Goal: Ask a question: Seek information or help from site administrators or community

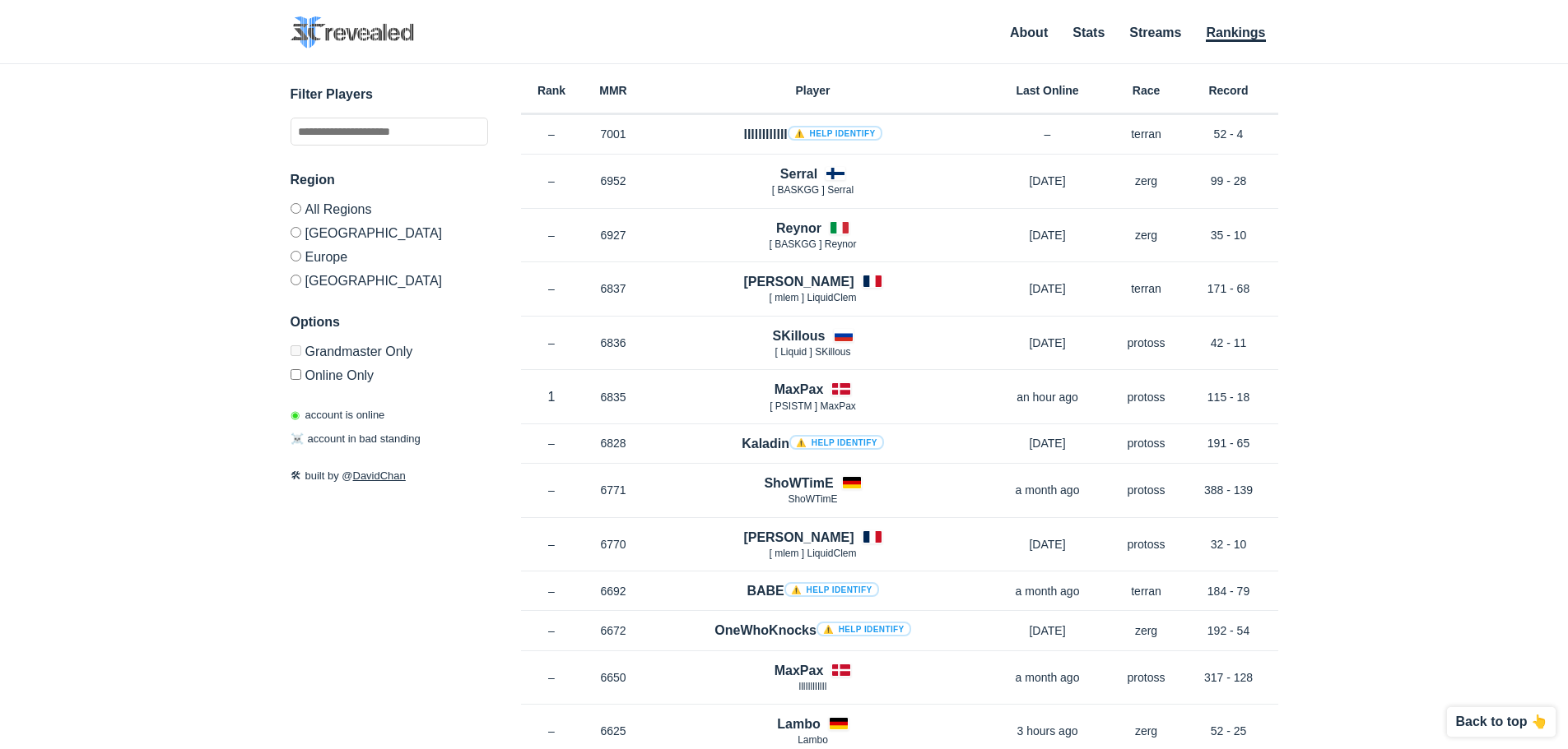
scroll to position [3018, 0]
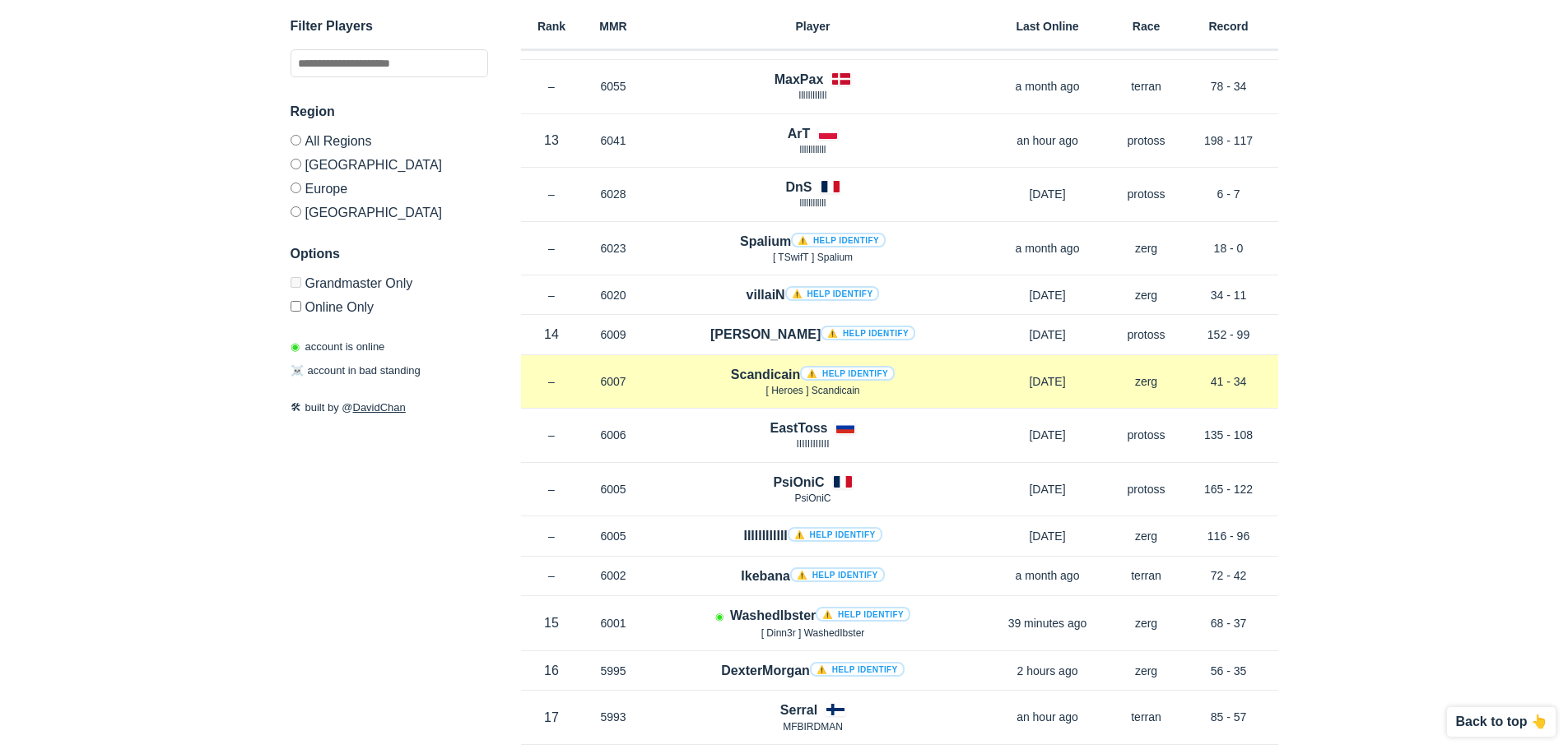
click at [845, 377] on link "⚠️ Help identify" at bounding box center [847, 373] width 95 height 15
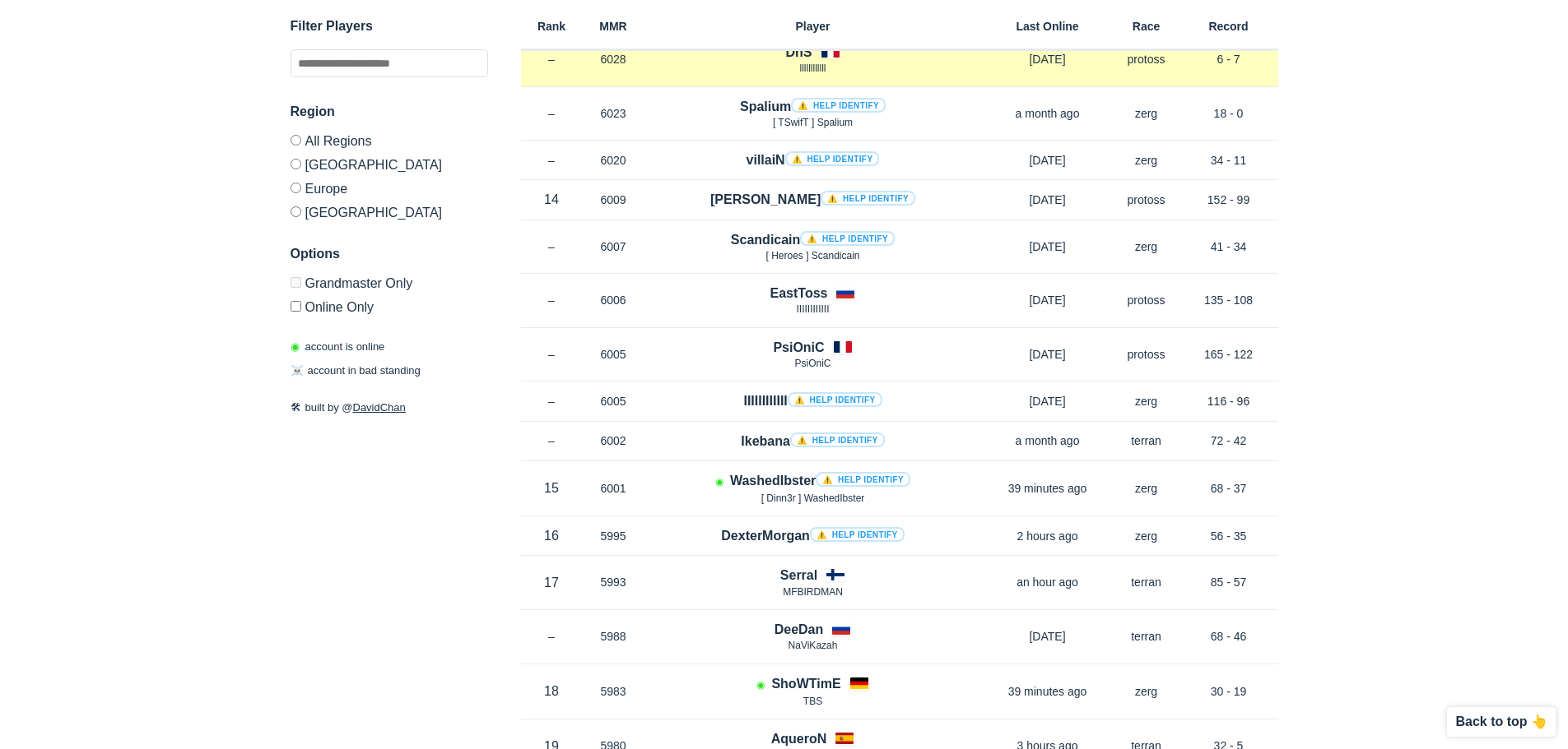
scroll to position [3182, 0]
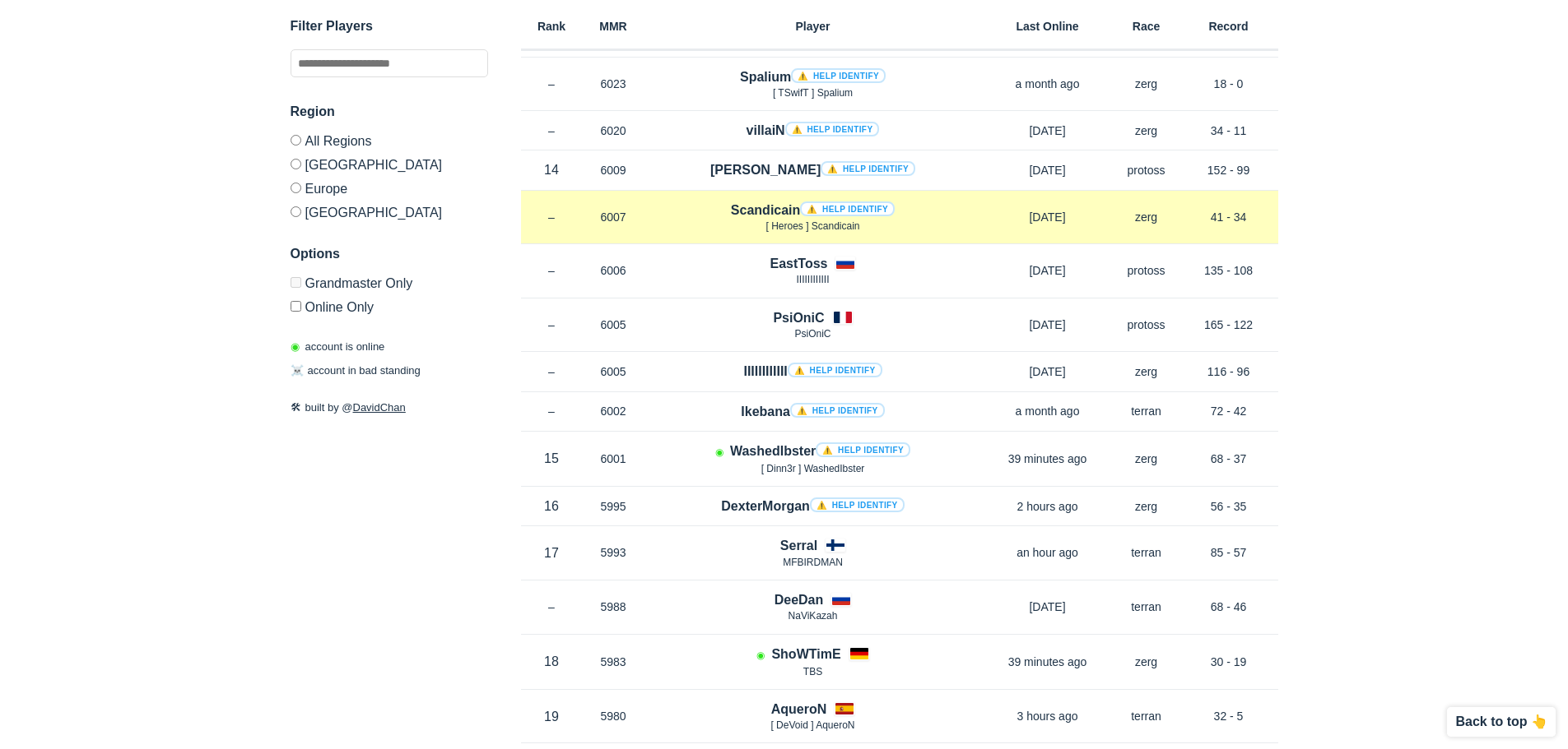
click at [731, 201] on h4 "Scandicain ⚠️ Help identify" at bounding box center [812, 210] width 164 height 19
click at [721, 207] on div "Scandicain ⚠️ Help identify [ Heroes ] Scandicain" at bounding box center [812, 217] width 337 height 34
click at [770, 208] on h4 "Scandicain ⚠️ Help identify" at bounding box center [812, 210] width 164 height 19
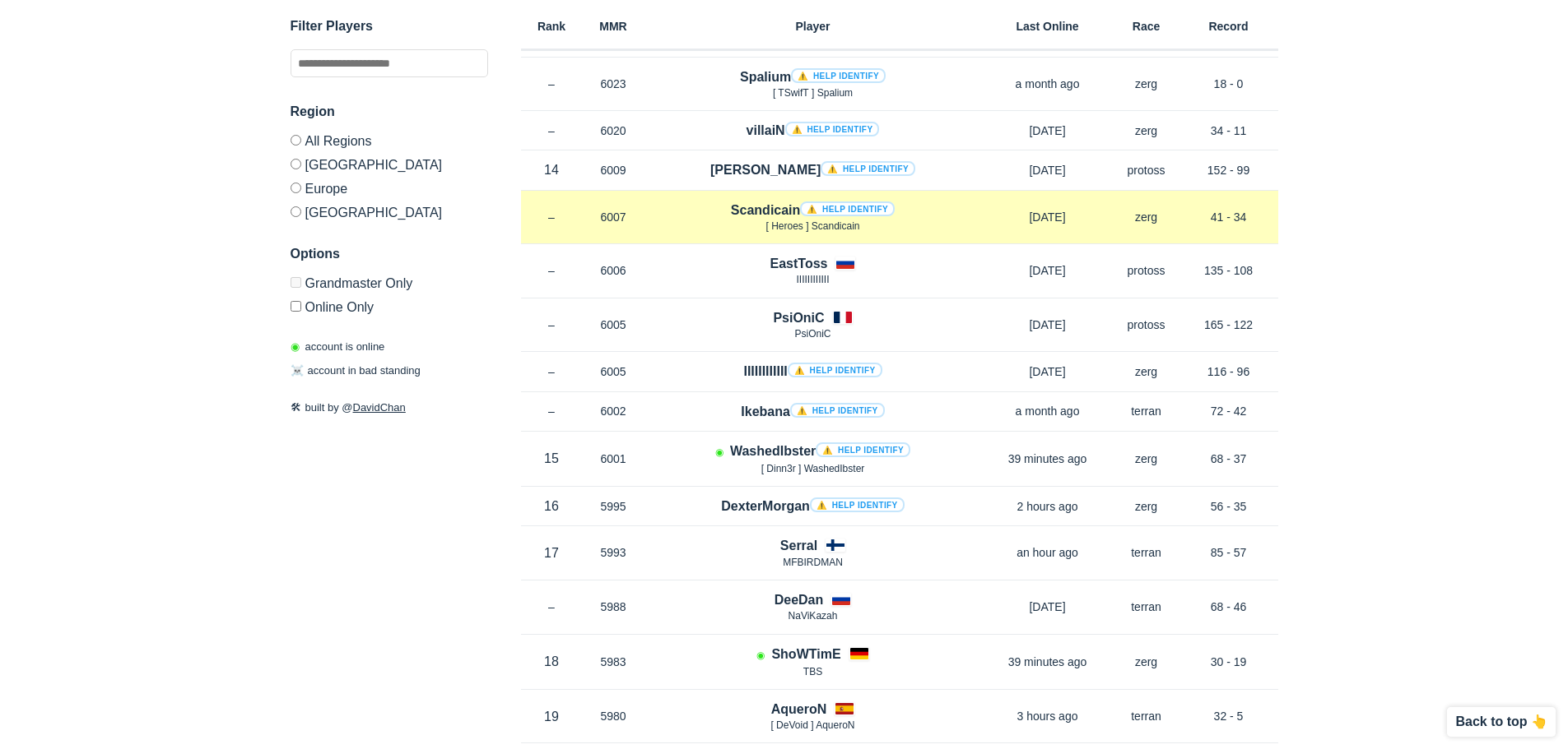
click at [921, 205] on div "Scandicain ⚠️ Help identify [ Heroes ] Scandicain" at bounding box center [812, 217] width 337 height 34
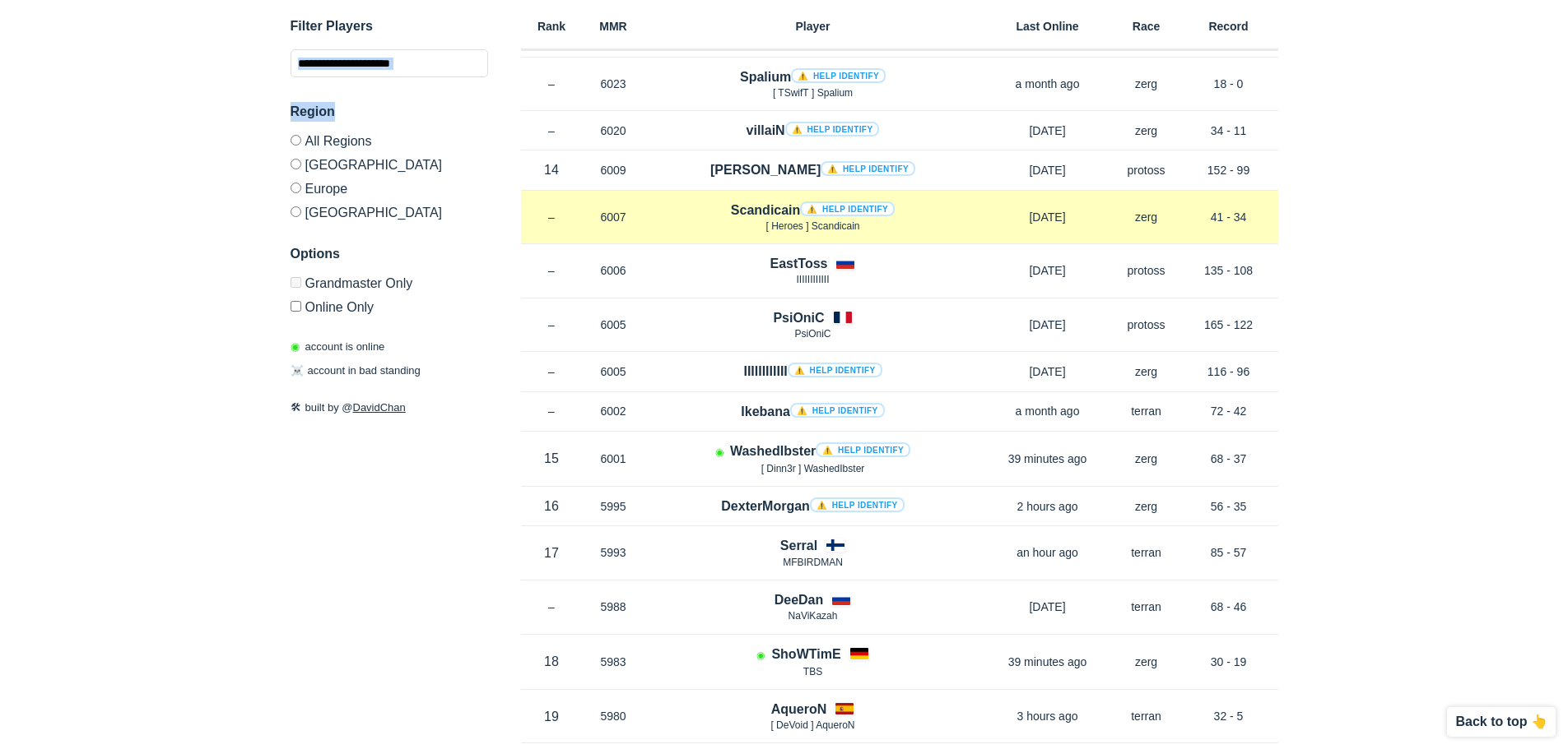
drag, startPoint x: 798, startPoint y: 210, endPoint x: 718, endPoint y: 210, distance: 80.0
click at [718, 210] on div "Scandicain ⚠️ Help identify [ Heroes ] Scandicain" at bounding box center [812, 217] width 337 height 34
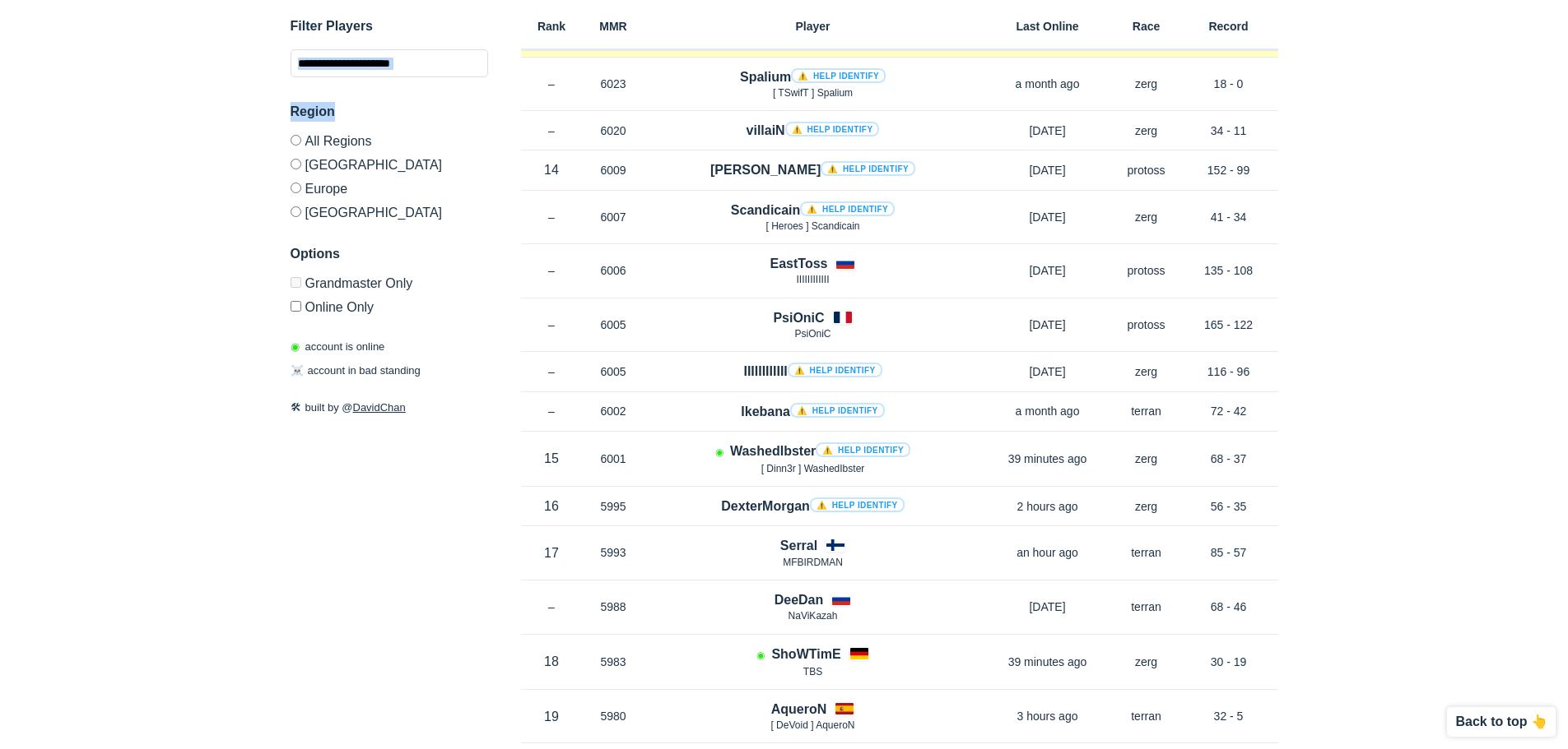
copy h4 "Scandicain"
